Goal: Task Accomplishment & Management: Manage account settings

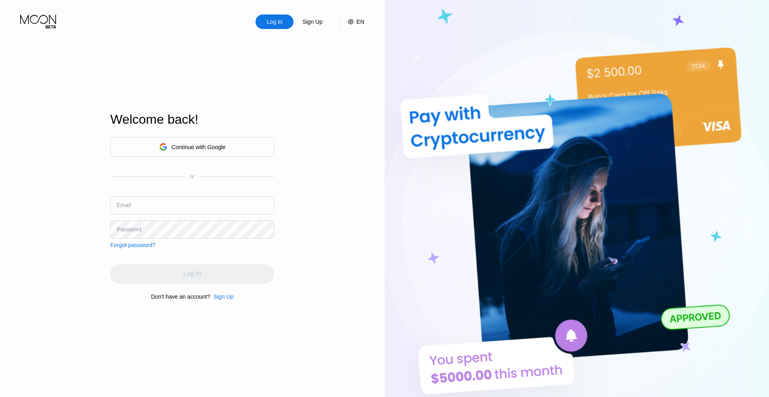
type input "[EMAIL_ADDRESS][DOMAIN_NAME]"
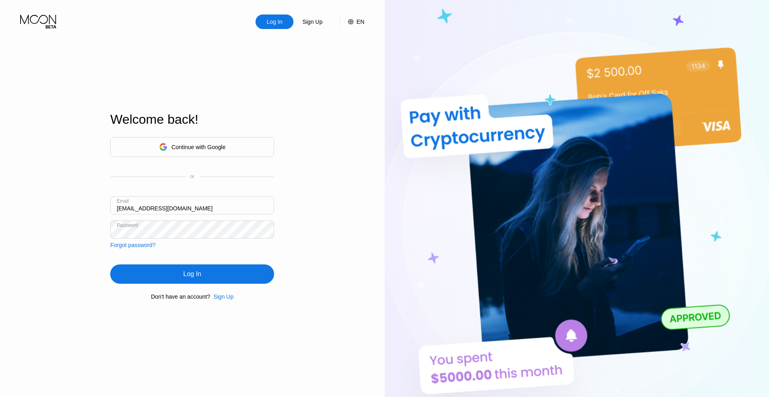
click at [230, 270] on div "Log In" at bounding box center [192, 274] width 164 height 19
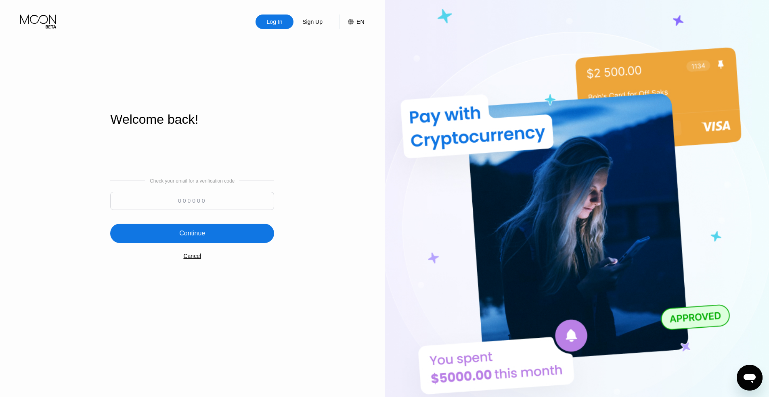
click at [188, 196] on input at bounding box center [192, 201] width 164 height 18
click at [189, 201] on input at bounding box center [192, 201] width 164 height 18
paste input "861067"
type input "861067"
click at [192, 232] on div "Continue" at bounding box center [192, 234] width 26 height 8
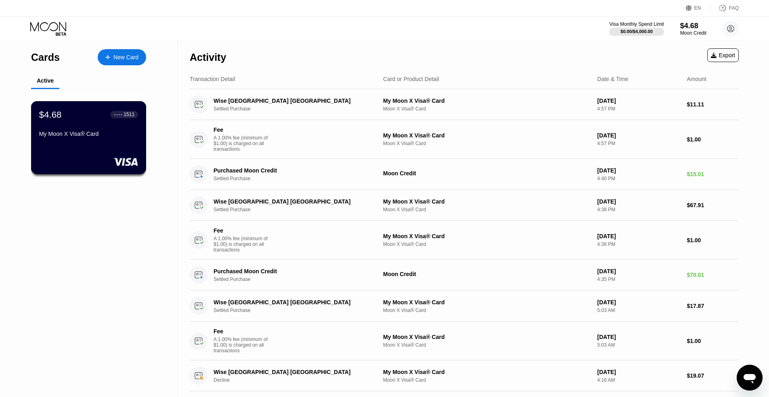
click at [72, 130] on div "$4.68 ● ● ● ● 1511 My Moon X Visa® Card" at bounding box center [88, 124] width 99 height 31
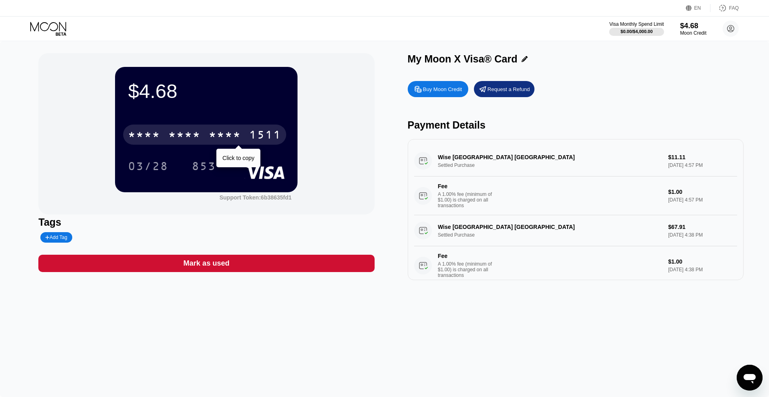
click at [246, 138] on div "* * * * * * * * * * * * 1511" at bounding box center [204, 135] width 163 height 20
